Goal: Find specific page/section: Find specific page/section

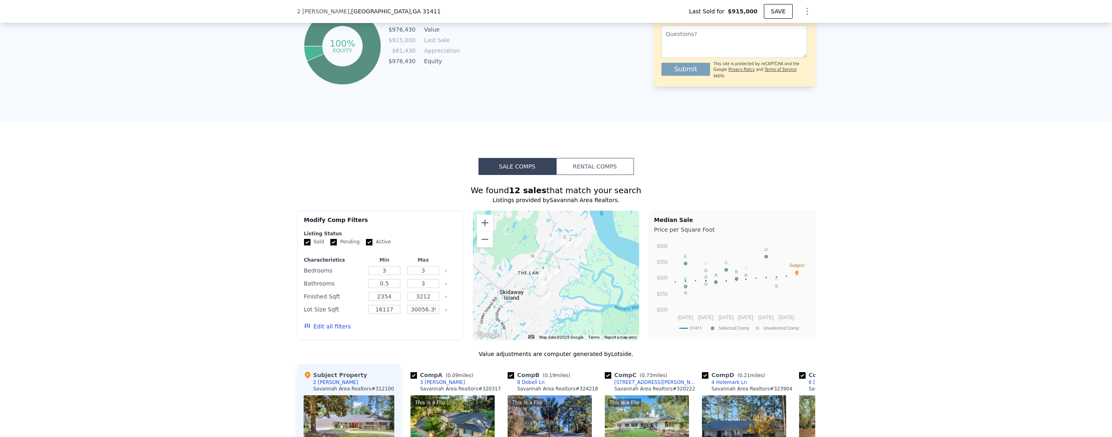
scroll to position [564, 0]
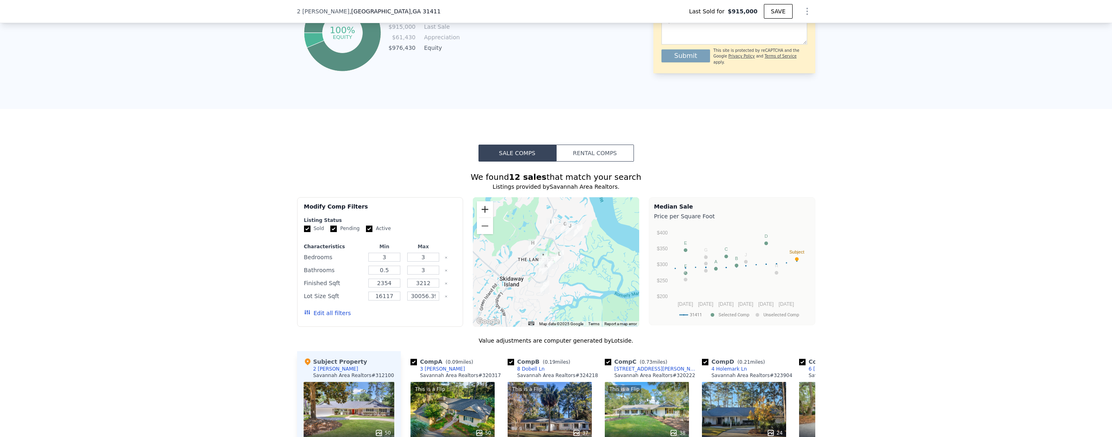
click at [488, 215] on button "Zoom in" at bounding box center [485, 209] width 16 height 16
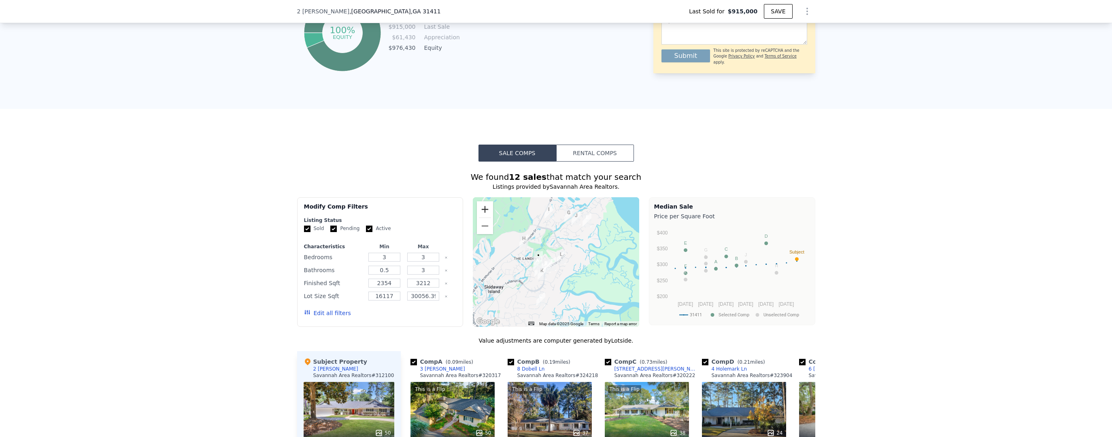
click at [488, 215] on button "Zoom in" at bounding box center [485, 209] width 16 height 16
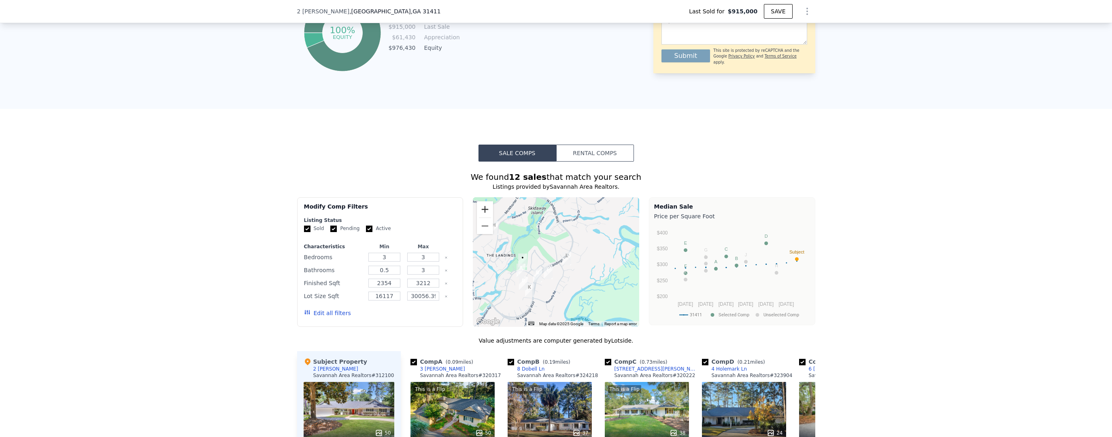
click at [488, 215] on button "Zoom in" at bounding box center [485, 209] width 16 height 16
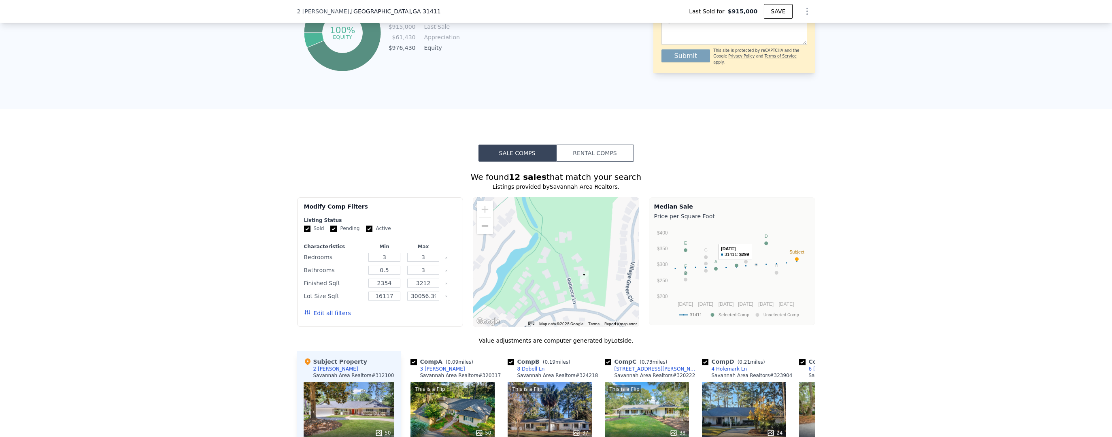
drag, startPoint x: 541, startPoint y: 295, endPoint x: 757, endPoint y: 291, distance: 216.6
click at [757, 291] on div "Modify Comp Filters Listing Status Sold Pending Active Characteristics Min Max …" at bounding box center [556, 262] width 518 height 130
click at [570, 249] on div at bounding box center [556, 262] width 166 height 130
click at [565, 243] on div at bounding box center [556, 262] width 166 height 130
click at [558, 244] on div at bounding box center [556, 262] width 166 height 130
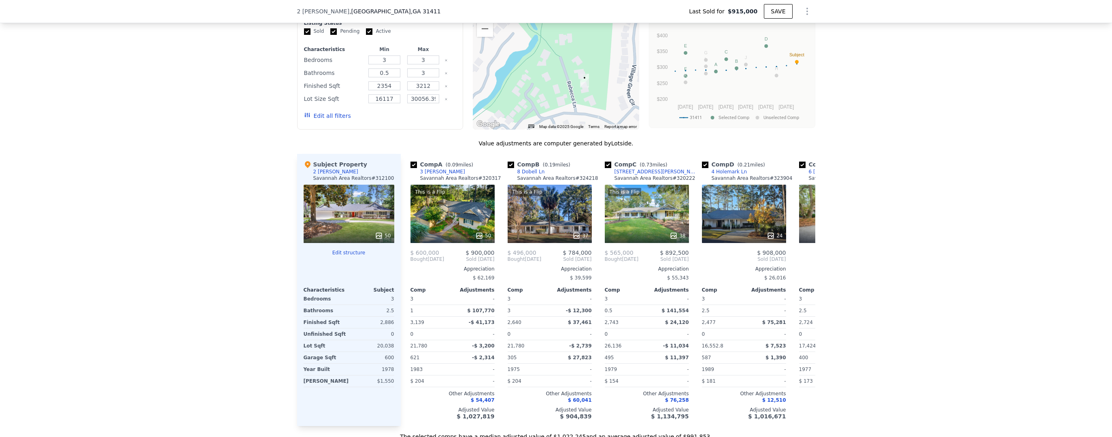
scroll to position [807, 0]
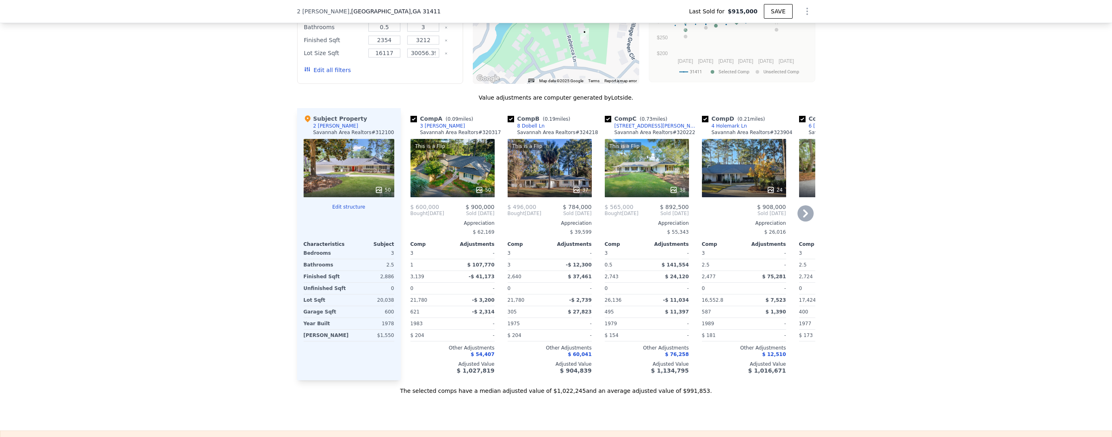
click at [803, 217] on icon at bounding box center [805, 213] width 5 height 8
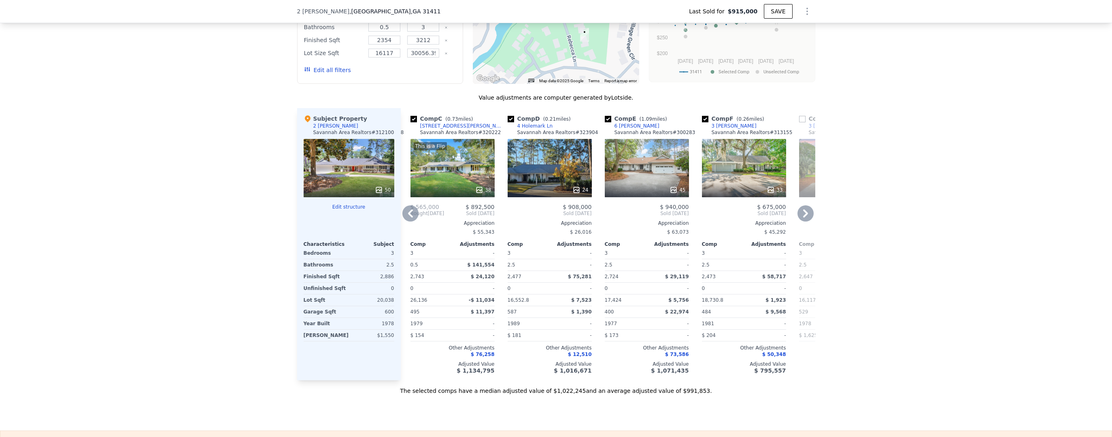
click at [803, 217] on icon at bounding box center [805, 213] width 5 height 8
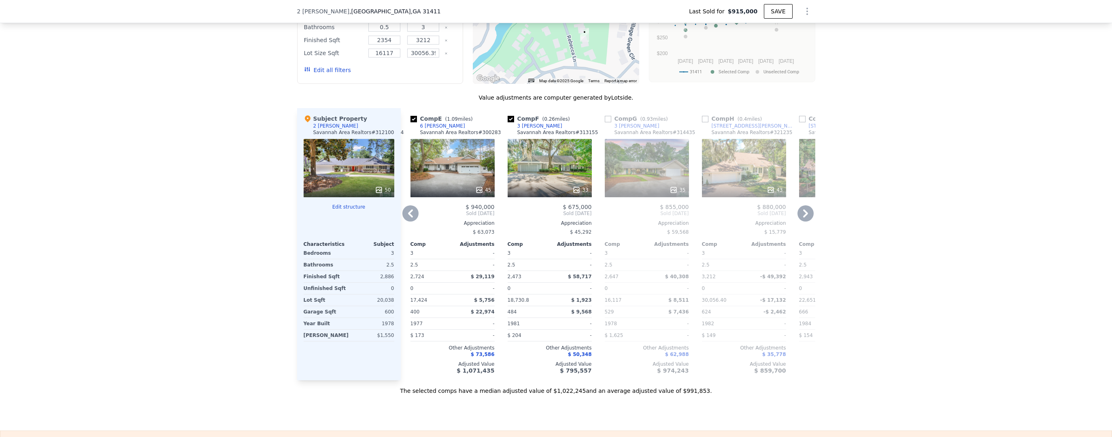
click at [803, 217] on icon at bounding box center [805, 213] width 5 height 8
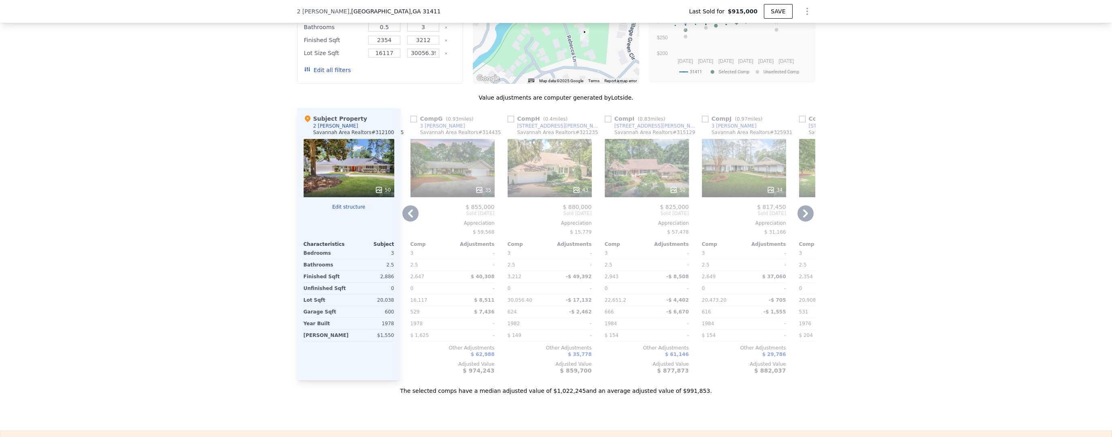
click at [803, 217] on icon at bounding box center [805, 213] width 5 height 8
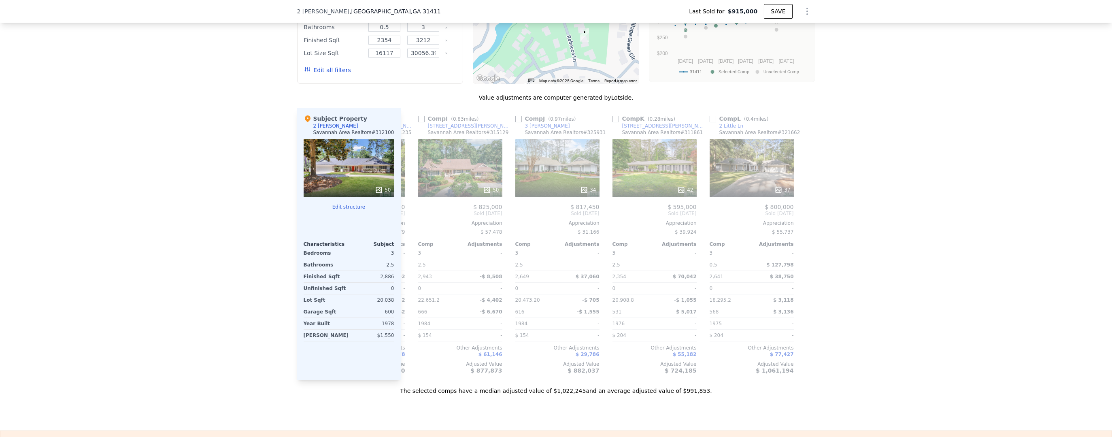
scroll to position [0, 771]
click at [802, 221] on div at bounding box center [808, 244] width 13 height 272
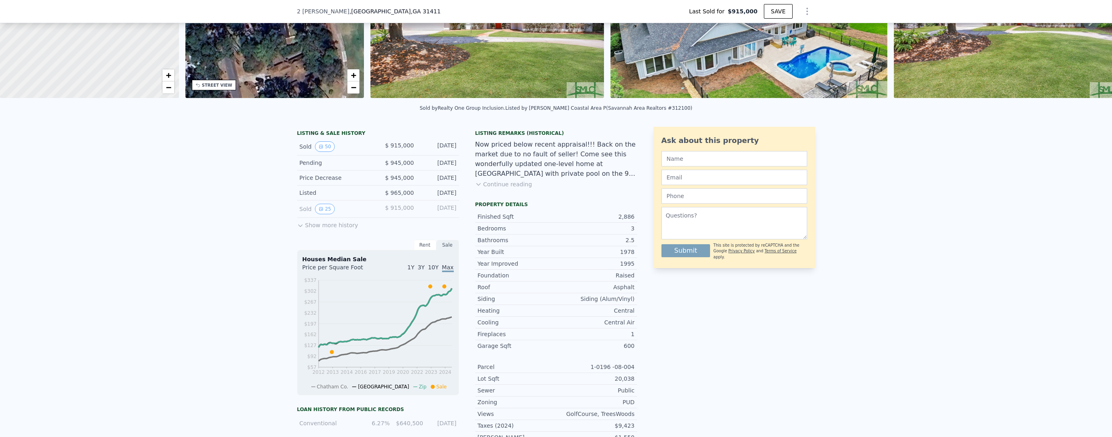
scroll to position [3, 0]
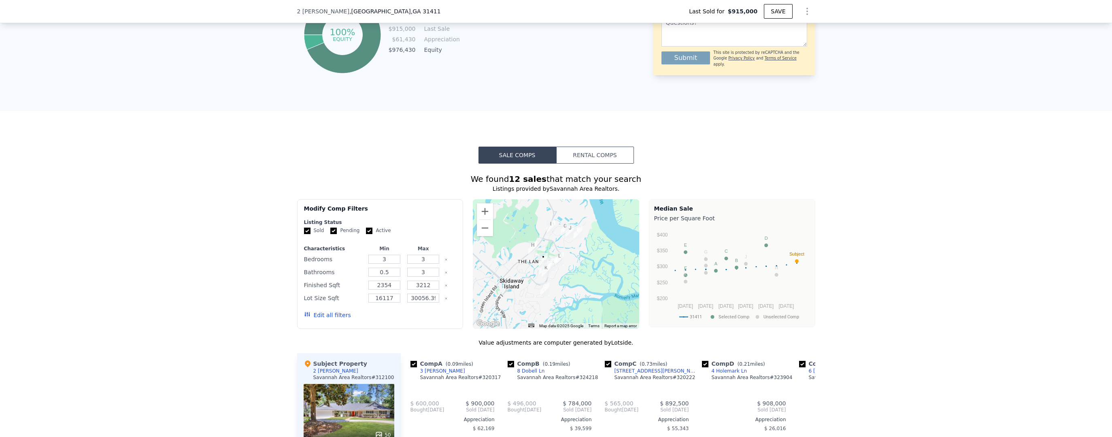
scroll to position [564, 0]
